Goal: Task Accomplishment & Management: Manage account settings

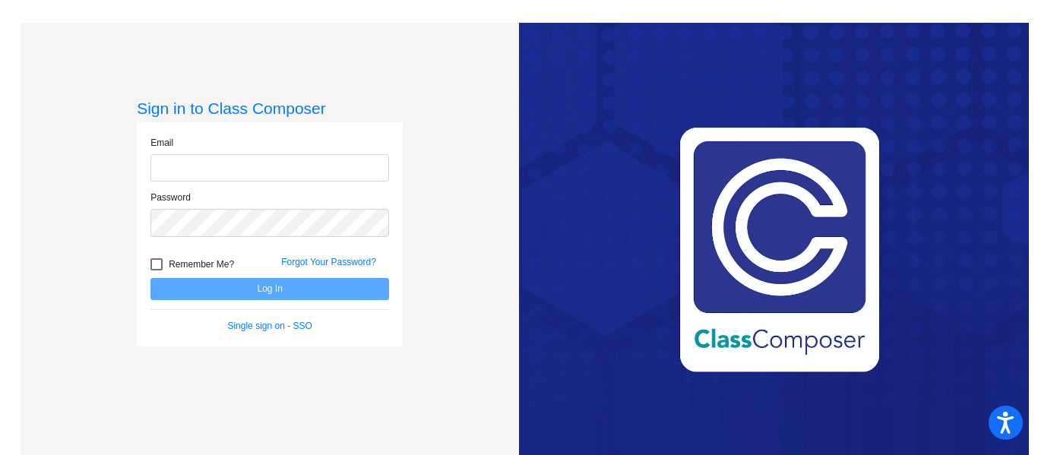
type input "[EMAIL_ADDRESS][DOMAIN_NAME]"
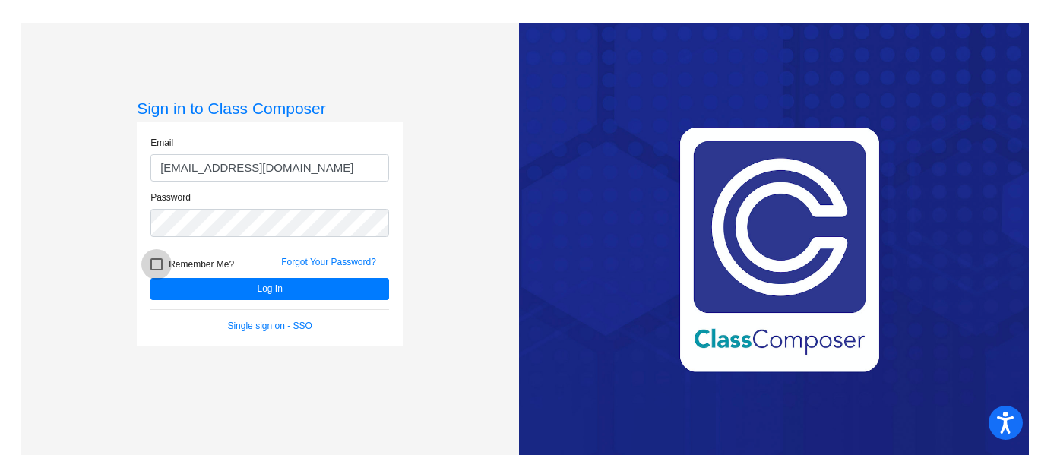
click at [156, 262] on div at bounding box center [156, 264] width 12 height 12
click at [156, 270] on input "Remember Me?" at bounding box center [156, 270] width 1 height 1
checkbox input "true"
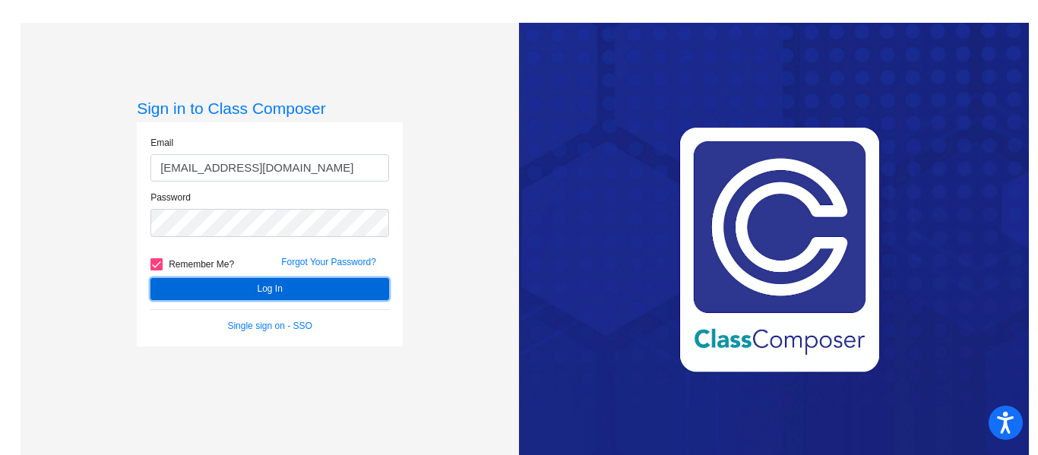
click at [266, 284] on button "Log In" at bounding box center [269, 289] width 239 height 22
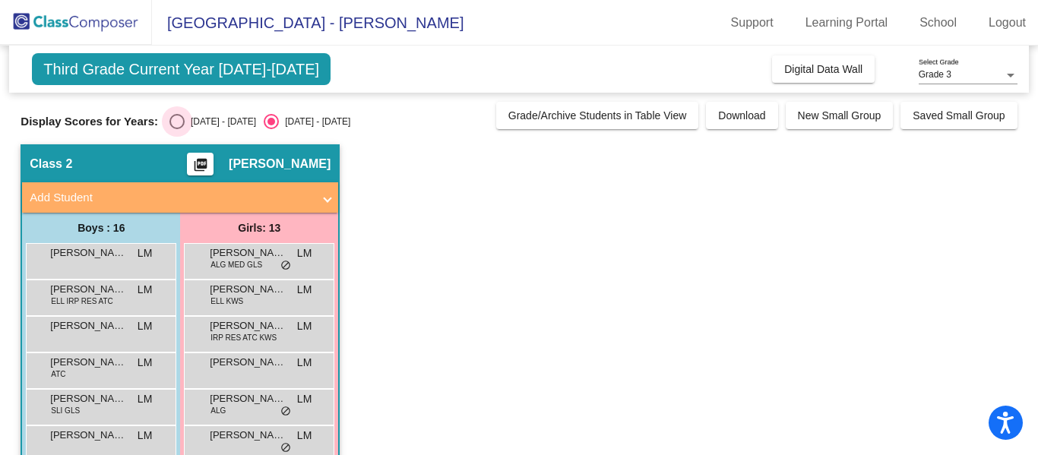
click at [180, 119] on div "Select an option" at bounding box center [176, 121] width 15 height 15
click at [177, 129] on input "[DATE] - [DATE]" at bounding box center [176, 129] width 1 height 1
radio input "true"
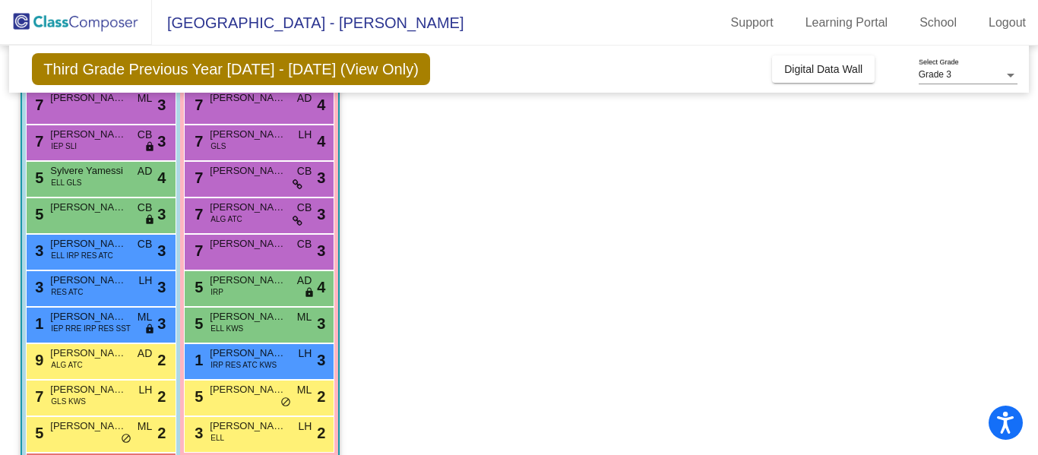
scroll to position [267, 0]
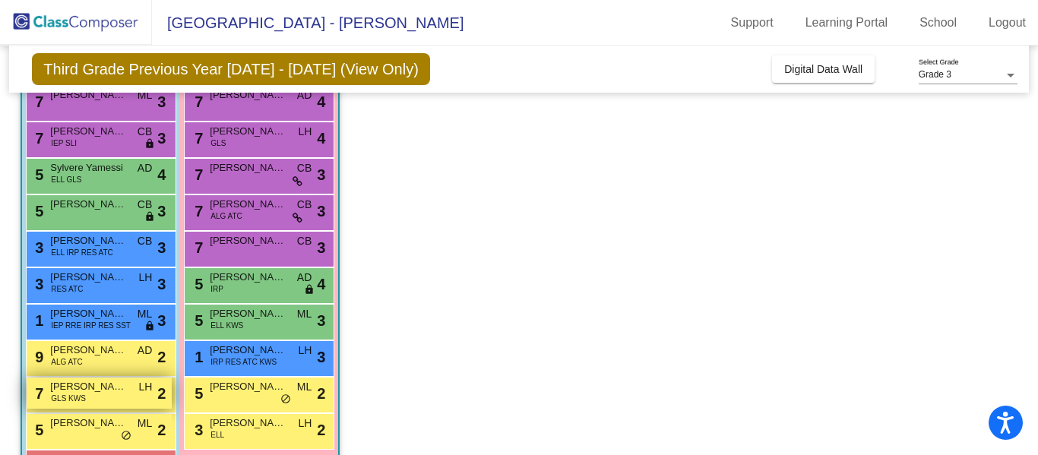
click at [108, 397] on div "7 Tristan Vital GLS KWS LH lock do_not_disturb_alt 2" at bounding box center [99, 393] width 145 height 31
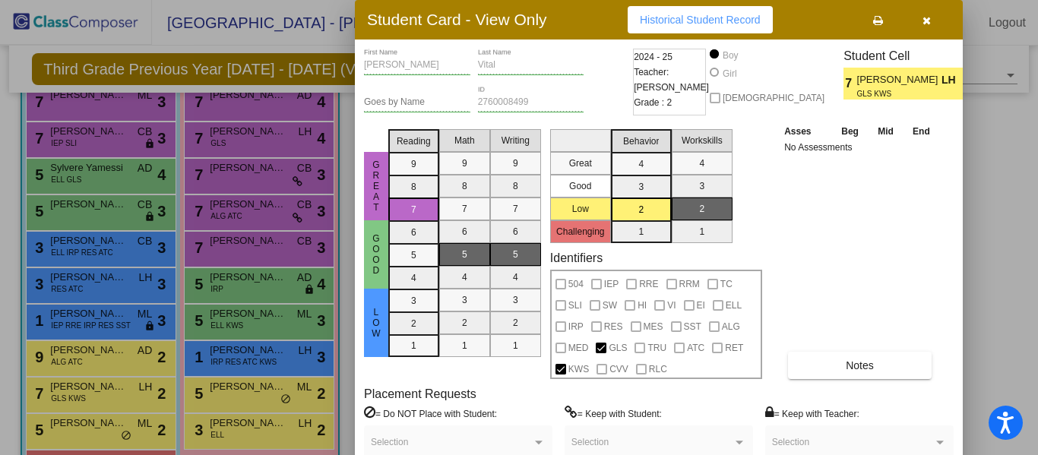
click at [125, 355] on div at bounding box center [519, 227] width 1038 height 455
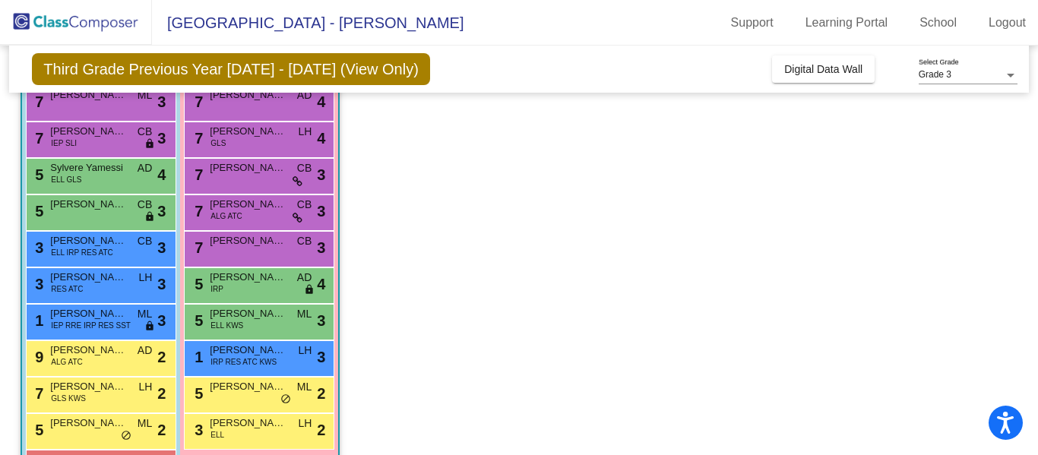
click at [125, 355] on span "[PERSON_NAME]" at bounding box center [88, 350] width 76 height 15
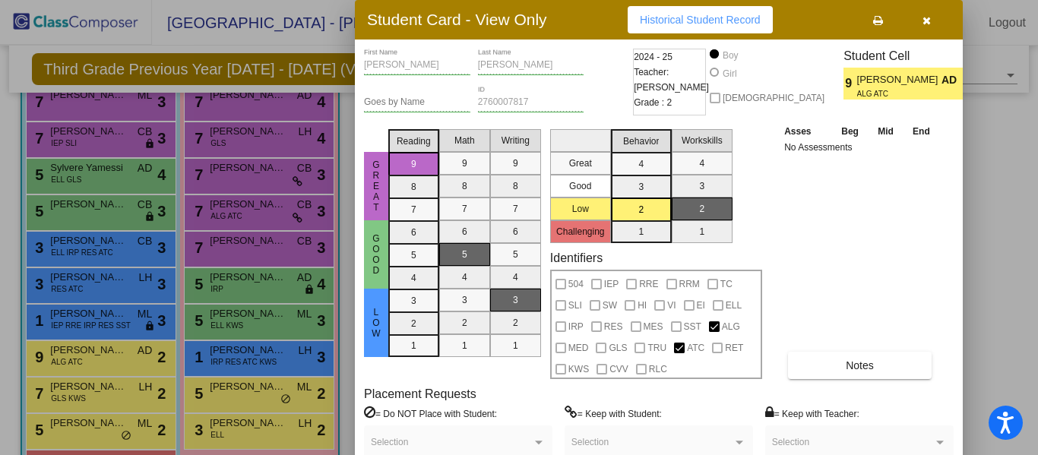
click at [236, 398] on div at bounding box center [519, 227] width 1038 height 455
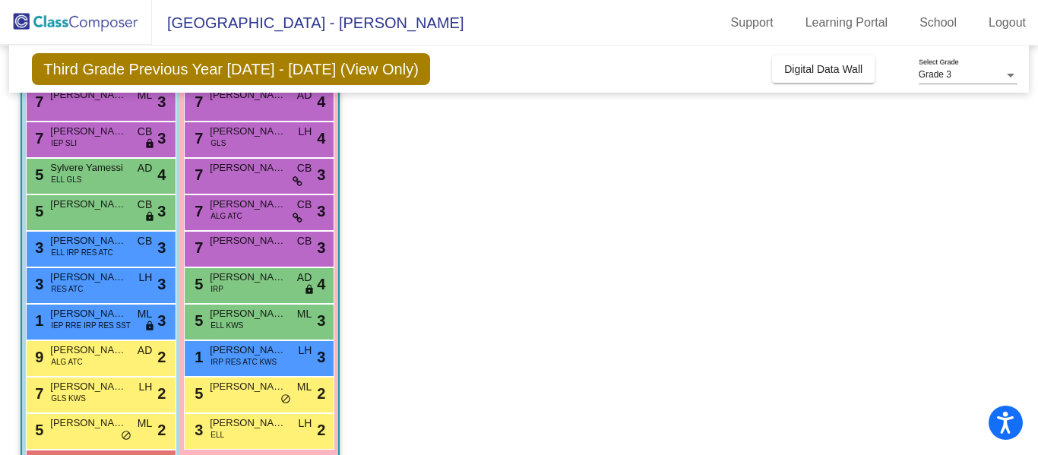
click at [236, 398] on div "5 [PERSON_NAME] ML lock do_not_disturb_alt 2" at bounding box center [258, 393] width 145 height 31
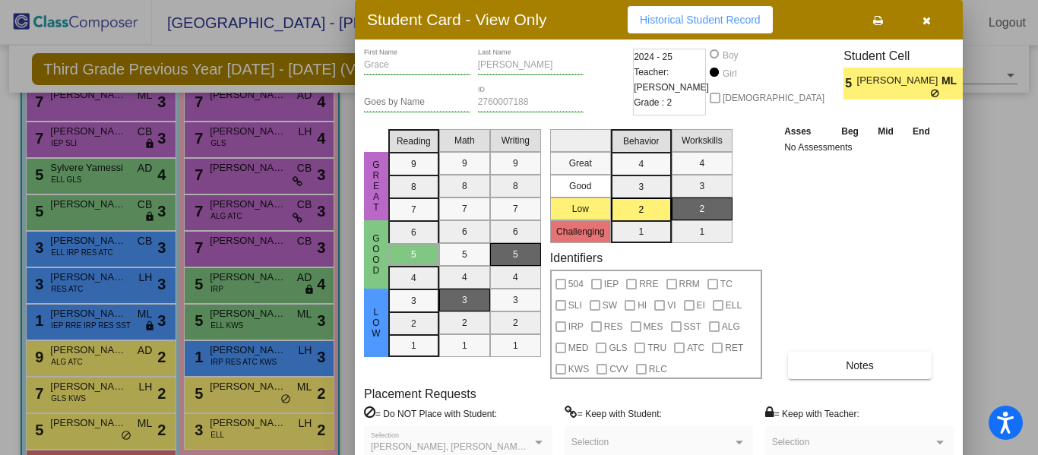
click at [276, 439] on div at bounding box center [519, 227] width 1038 height 455
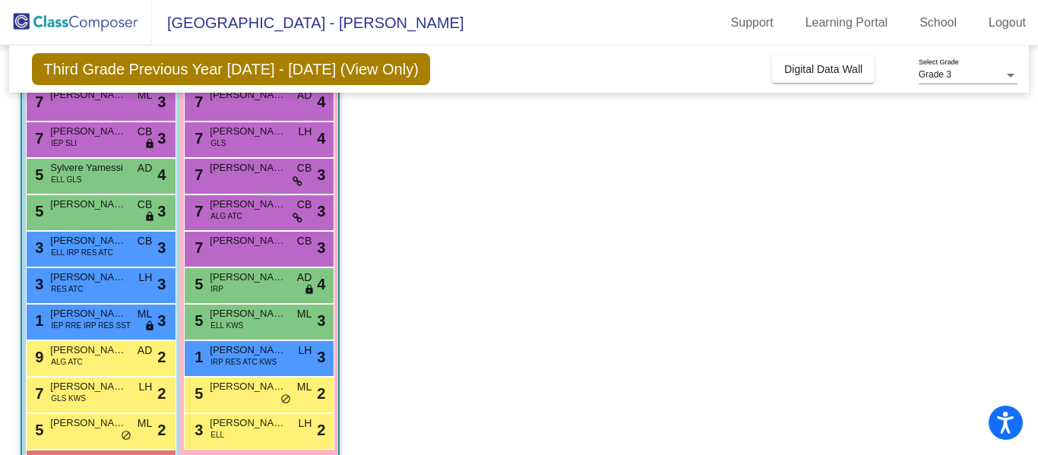
click at [276, 439] on div "3 [PERSON_NAME] [PERSON_NAME] lock do_not_disturb_alt 2" at bounding box center [258, 429] width 145 height 31
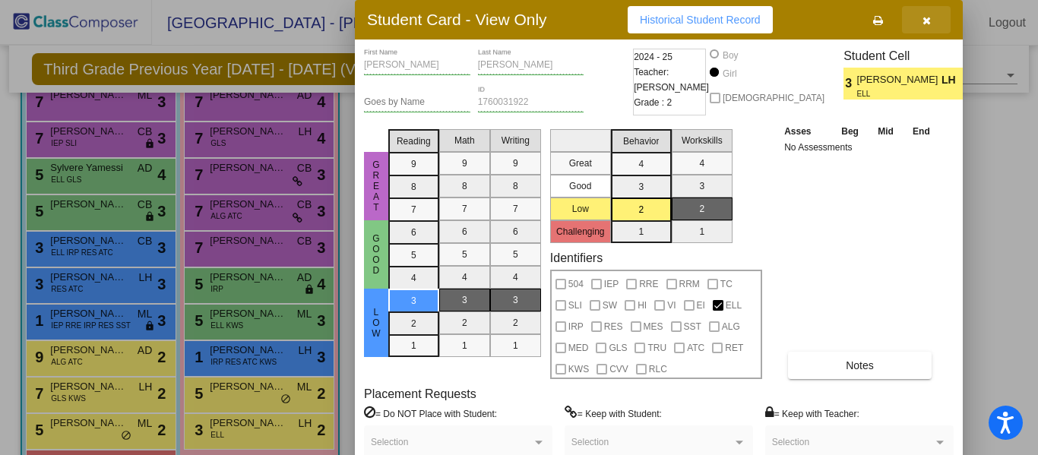
click at [928, 14] on span "button" at bounding box center [926, 20] width 8 height 12
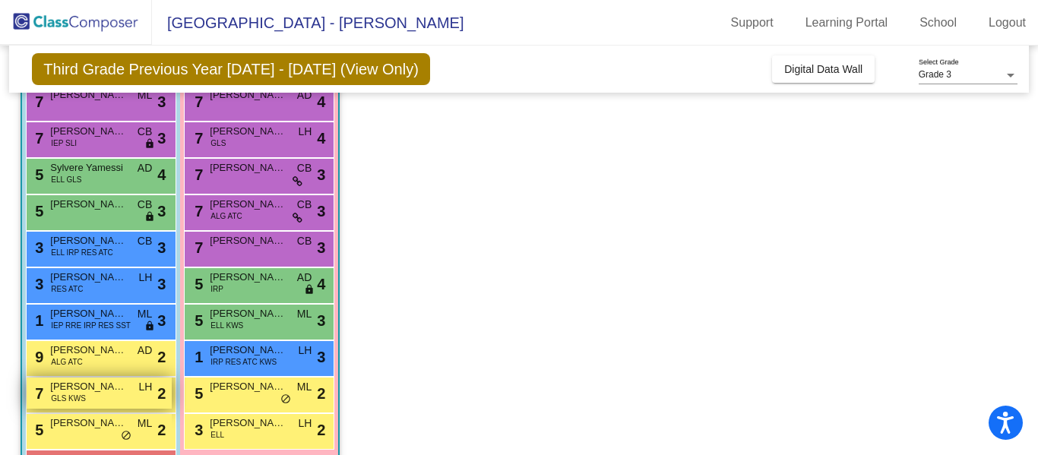
click at [119, 394] on div "7 Tristan Vital GLS KWS LH lock do_not_disturb_alt 2" at bounding box center [99, 393] width 145 height 31
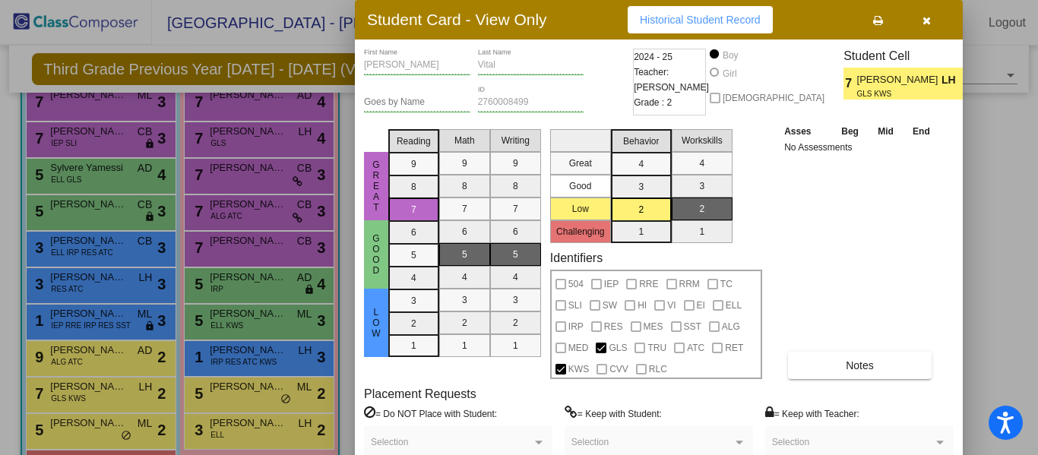
drag, startPoint x: 1036, startPoint y: 198, endPoint x: 1031, endPoint y: 258, distance: 61.0
click at [1031, 258] on div at bounding box center [519, 227] width 1038 height 455
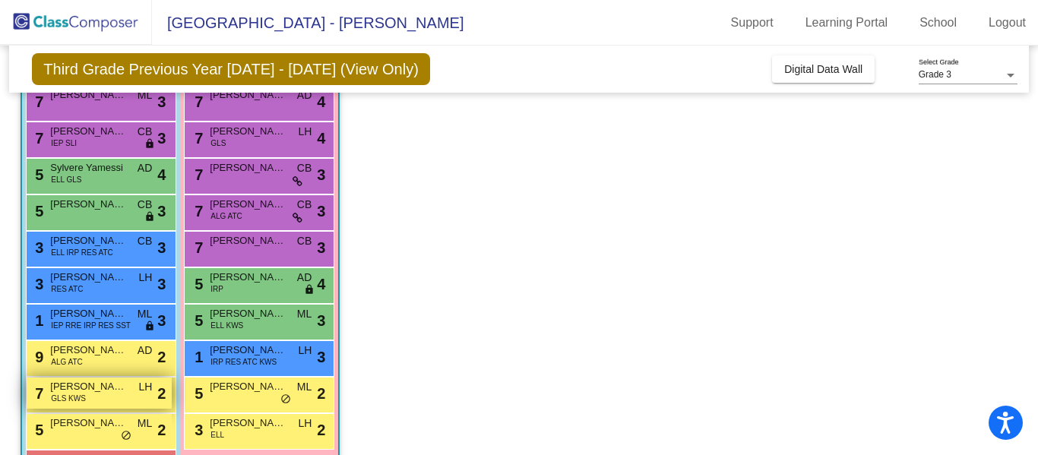
click at [103, 394] on span "[PERSON_NAME]" at bounding box center [88, 386] width 76 height 15
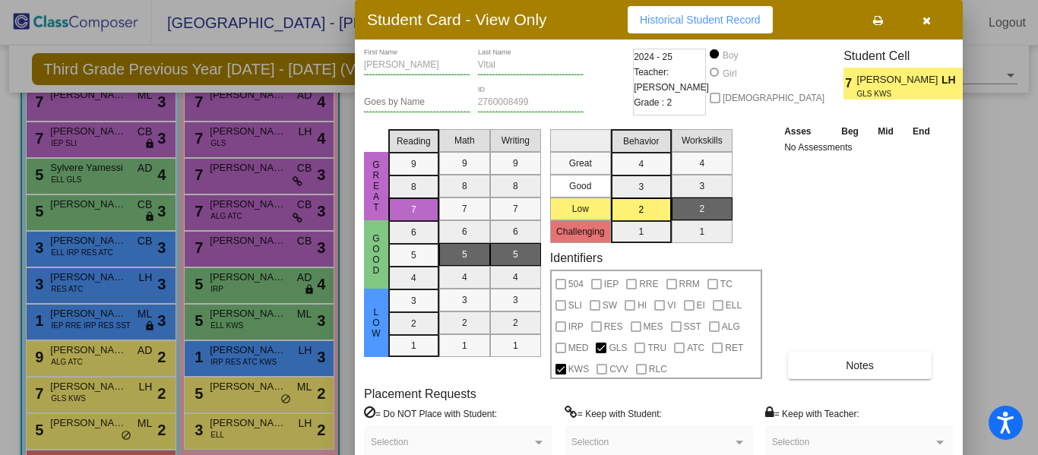
click at [998, 196] on div at bounding box center [519, 227] width 1038 height 455
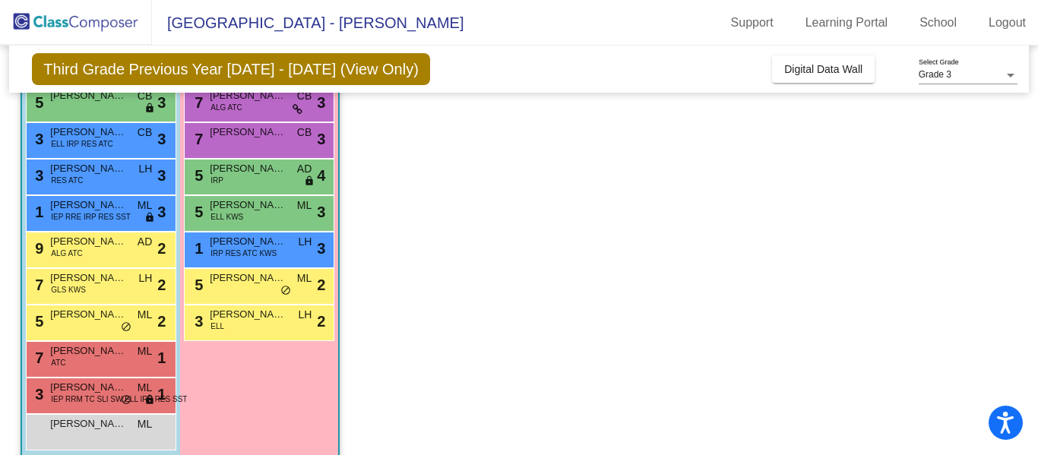
scroll to position [396, 0]
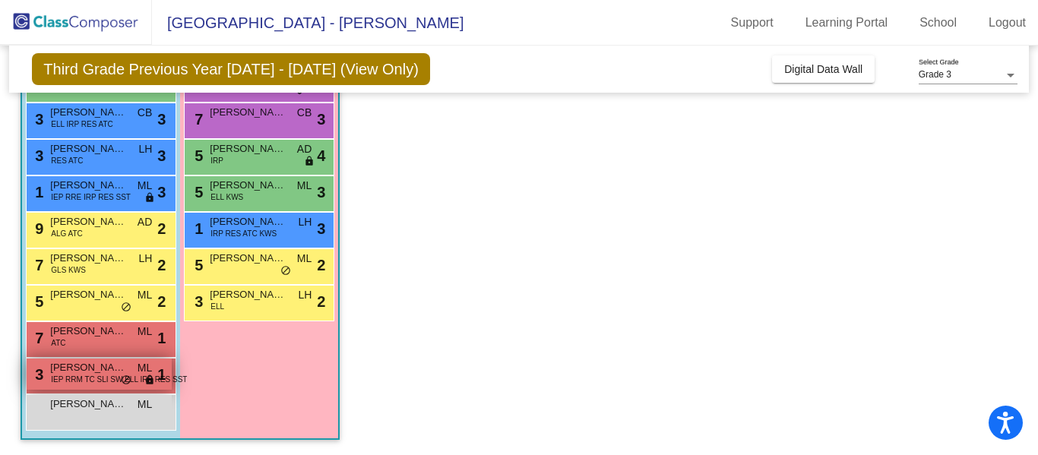
click at [121, 378] on span "do_not_disturb_alt" at bounding box center [126, 381] width 11 height 12
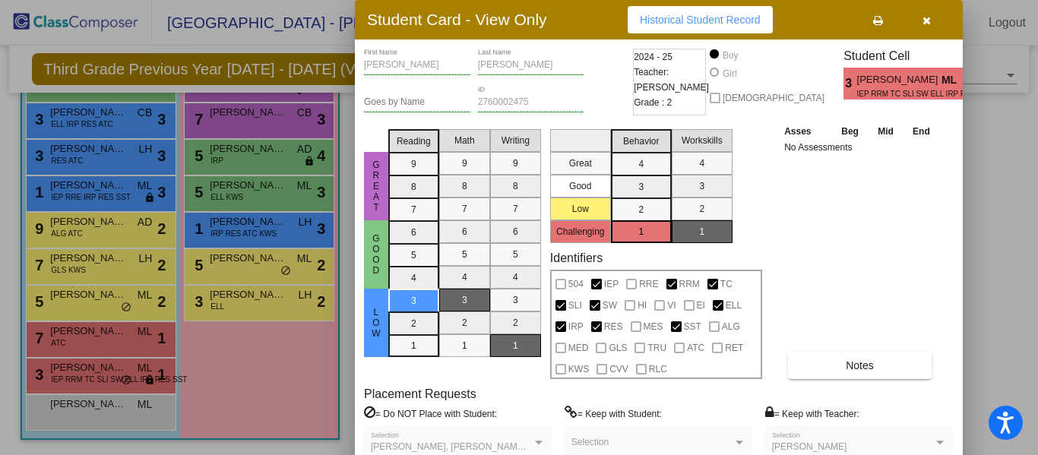
click at [997, 177] on div at bounding box center [519, 227] width 1038 height 455
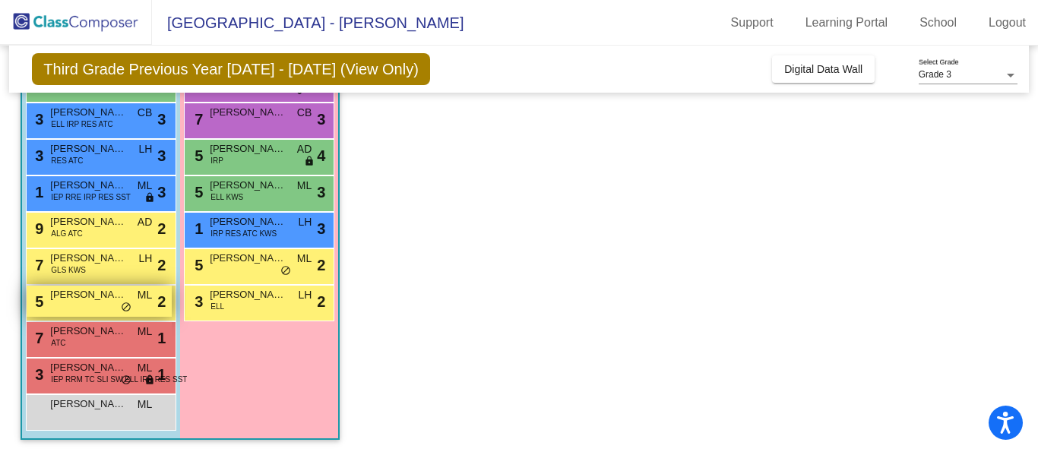
click at [115, 307] on div "5 [PERSON_NAME] ML lock do_not_disturb_alt 2" at bounding box center [99, 301] width 145 height 31
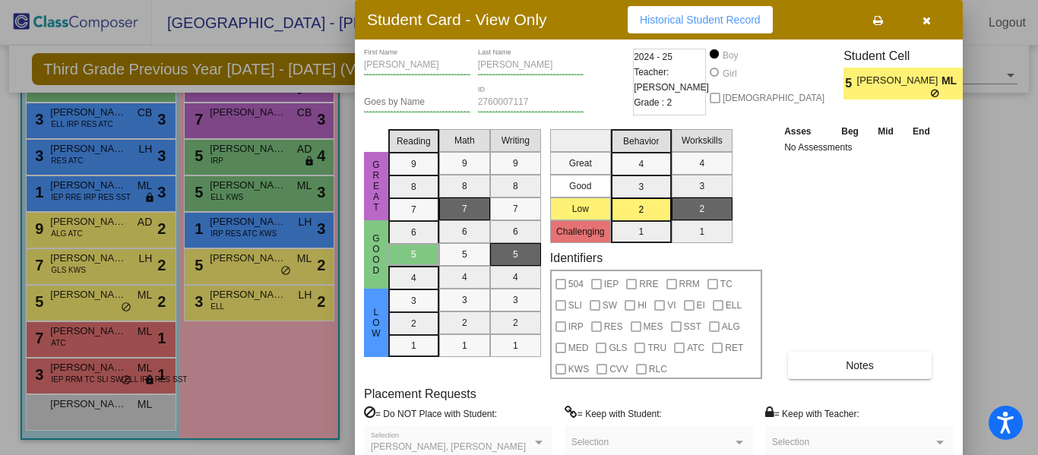
click at [985, 157] on div at bounding box center [519, 227] width 1038 height 455
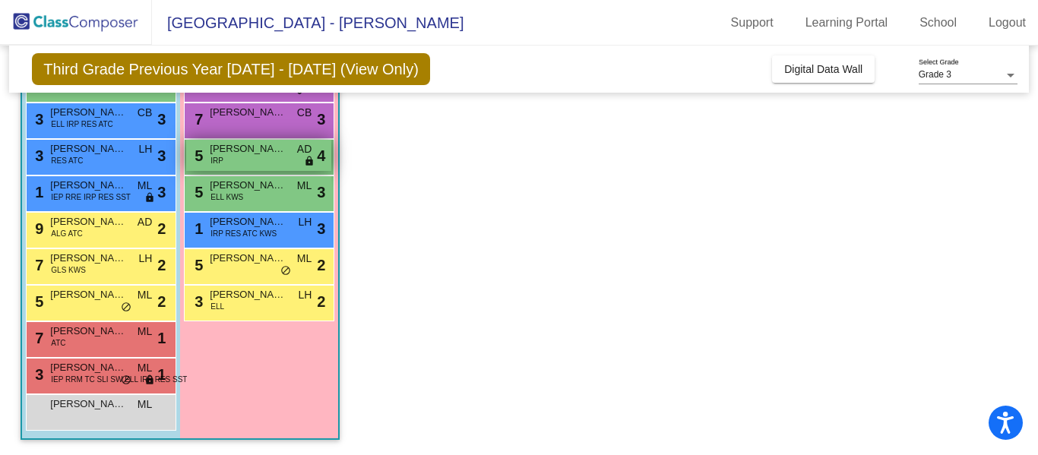
click at [285, 155] on span "[PERSON_NAME]" at bounding box center [248, 148] width 76 height 15
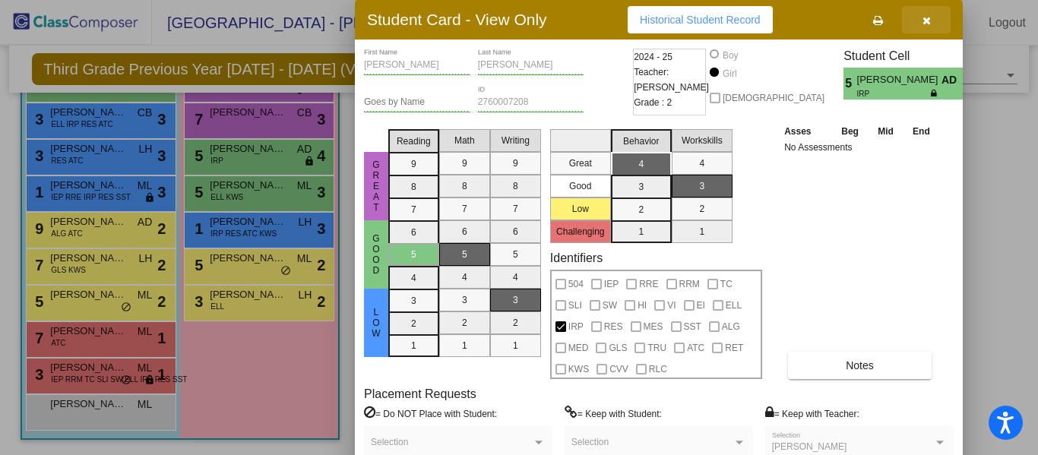
click at [925, 19] on icon "button" at bounding box center [926, 20] width 8 height 11
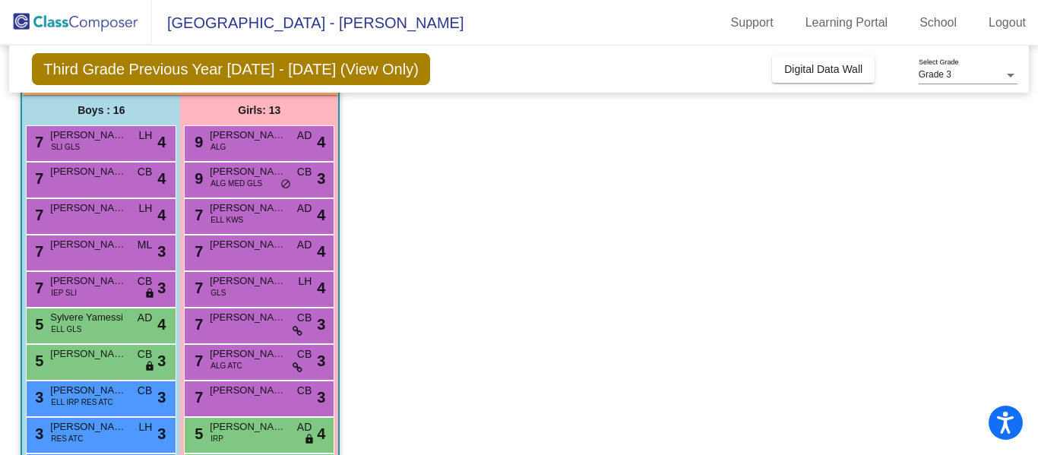
scroll to position [115, 0]
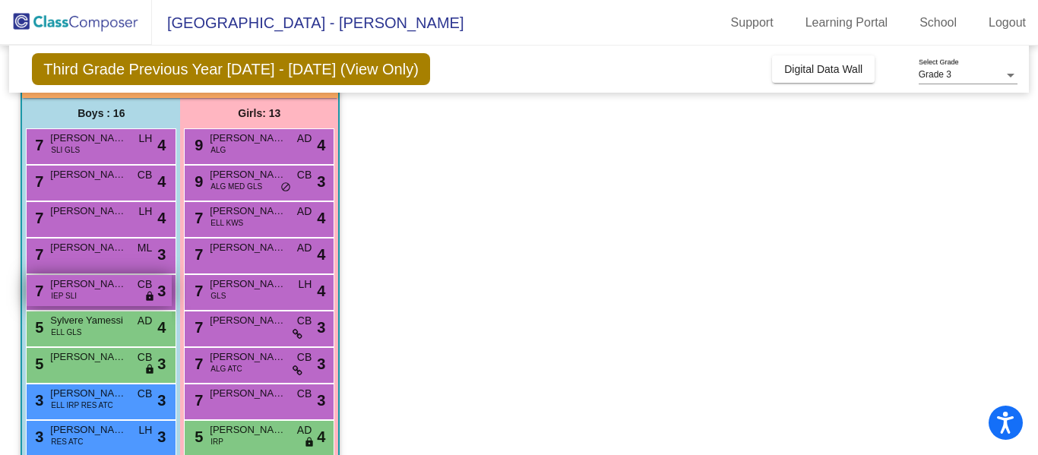
click at [150, 290] on span "CB" at bounding box center [145, 285] width 14 height 16
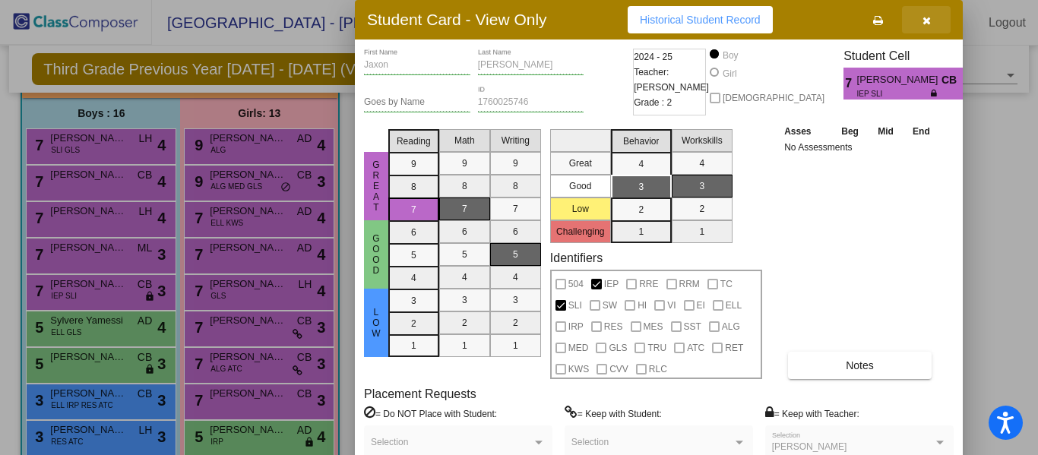
click at [925, 18] on icon "button" at bounding box center [926, 20] width 8 height 11
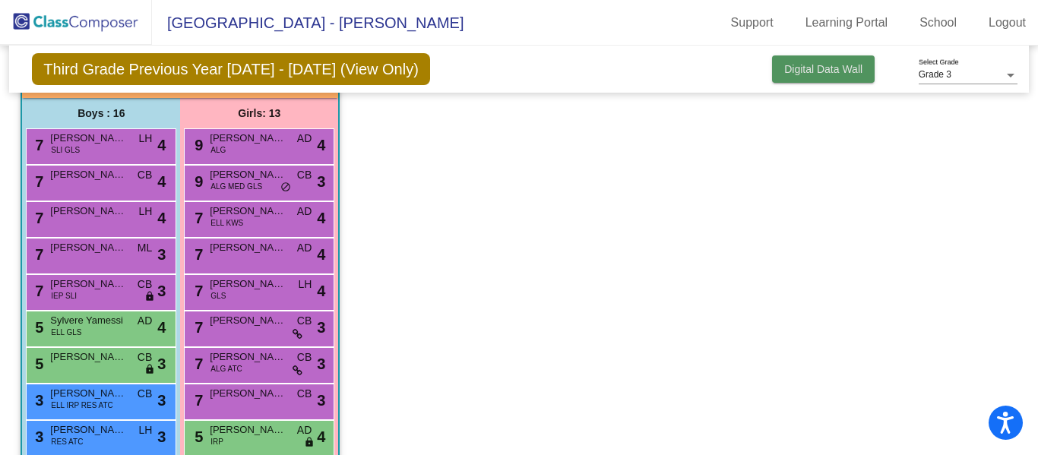
click at [805, 72] on span "Digital Data Wall" at bounding box center [823, 69] width 78 height 12
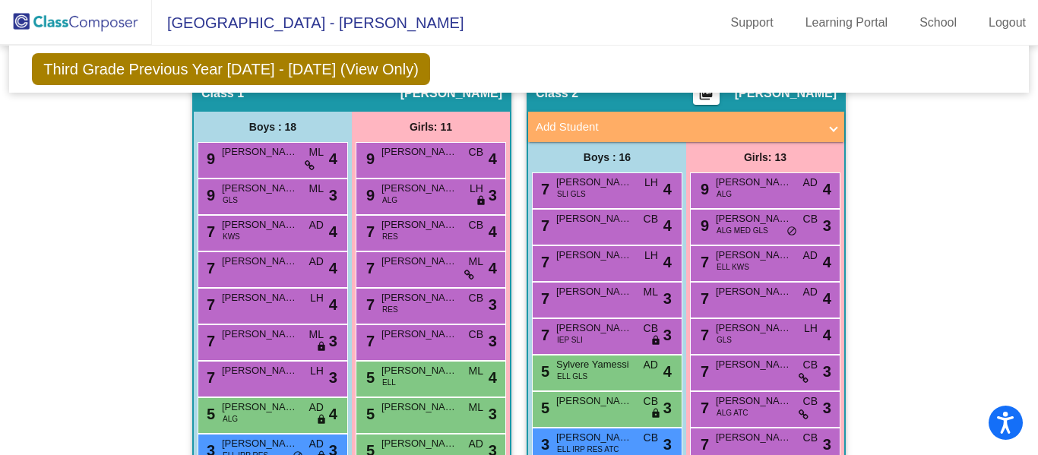
scroll to position [378, 0]
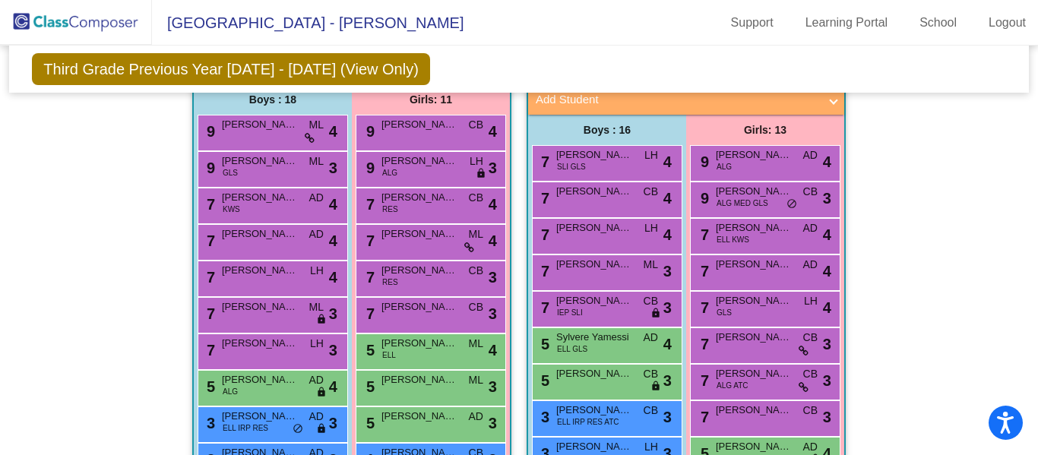
drag, startPoint x: 1037, startPoint y: 163, endPoint x: 135, endPoint y: 265, distance: 907.6
drag, startPoint x: 1030, startPoint y: 181, endPoint x: 998, endPoint y: 95, distance: 91.6
drag, startPoint x: 1034, startPoint y: 156, endPoint x: 915, endPoint y: 98, distance: 132.2
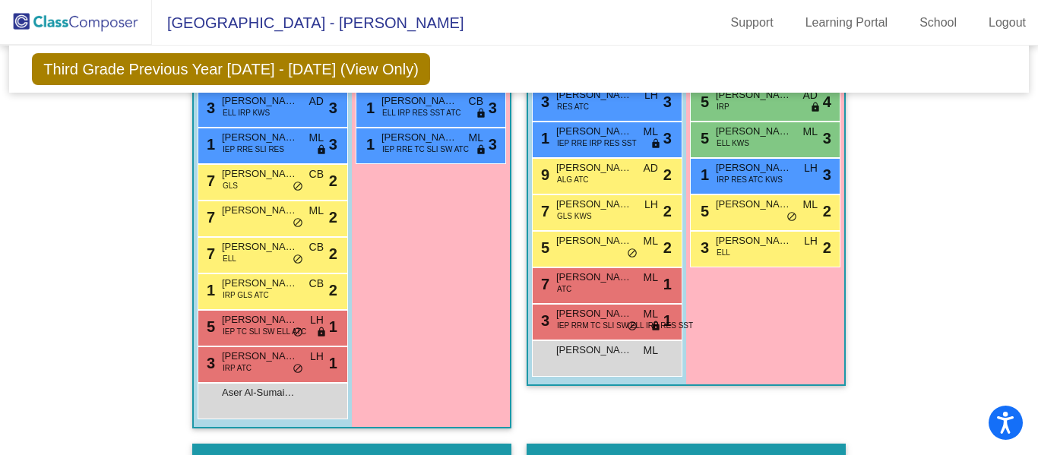
scroll to position [27, 0]
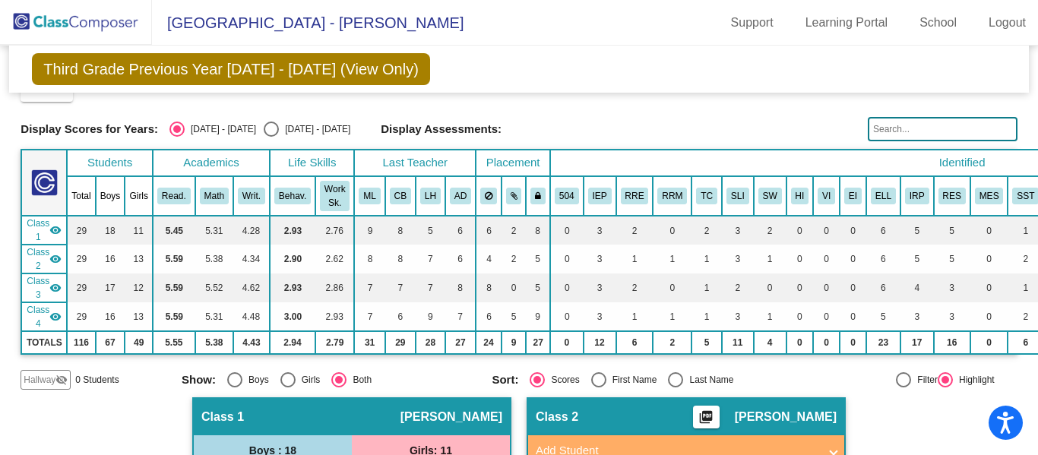
click at [1037, 450] on mat-sidenav-content "Grade 3 Select Grade Third Grade Previous Year [DATE] - [DATE] (View Only) Add,…" at bounding box center [519, 250] width 1038 height 409
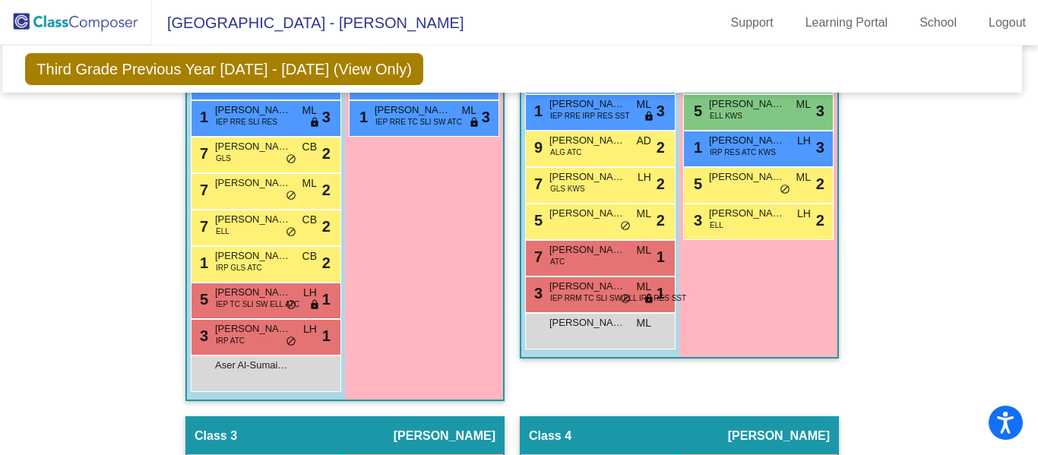
scroll to position [751, 7]
